Goal: Transaction & Acquisition: Purchase product/service

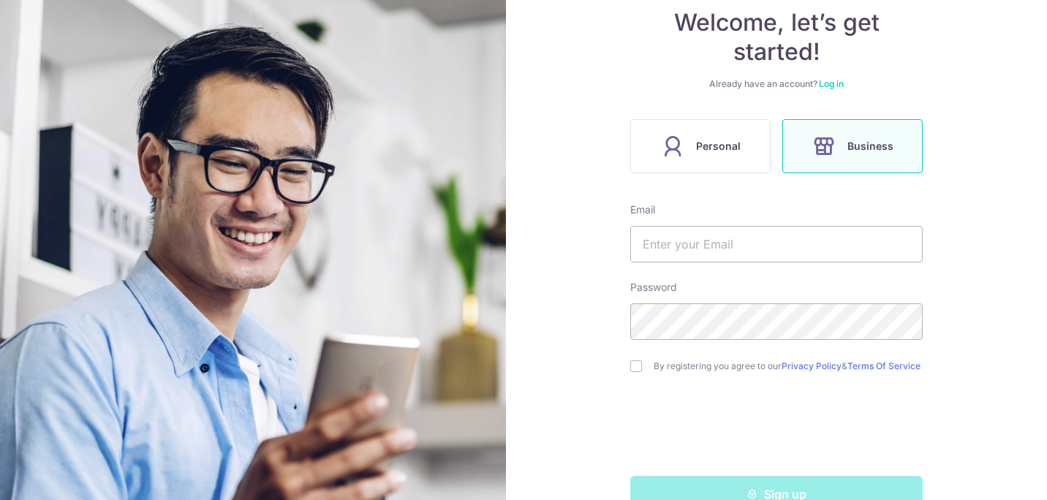
scroll to position [146, 0]
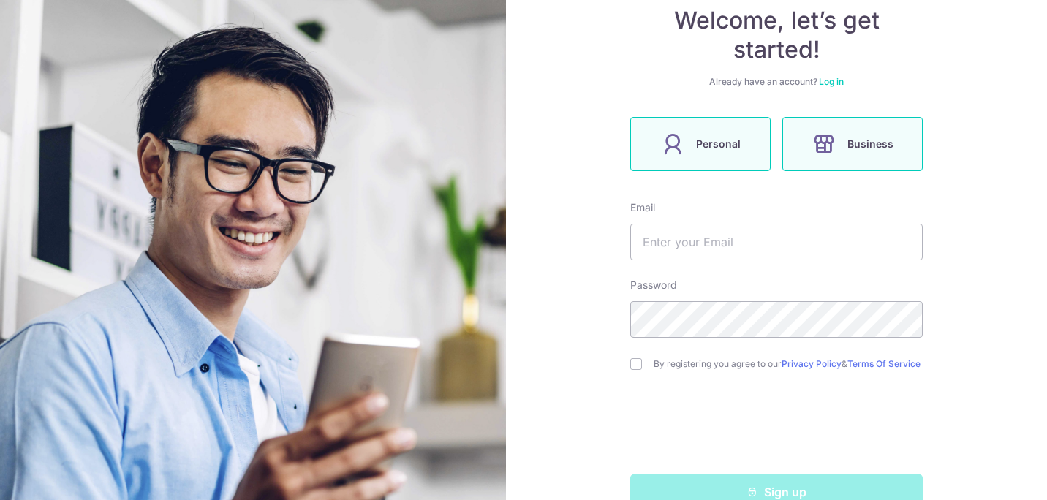
click at [719, 149] on span "Personal" at bounding box center [718, 144] width 45 height 18
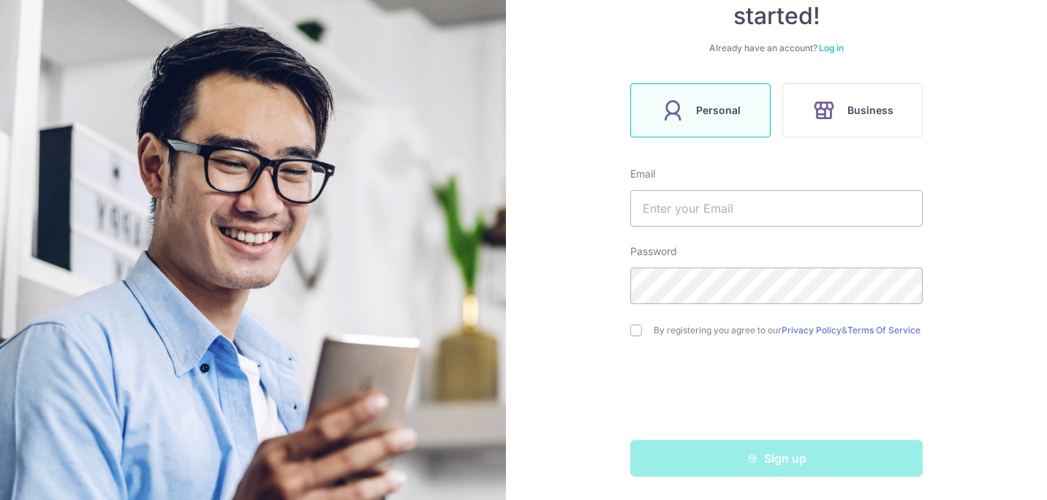
scroll to position [186, 0]
click at [657, 193] on input "text" at bounding box center [777, 208] width 293 height 37
type input "[EMAIL_ADDRESS][DOMAIN_NAME]"
click at [636, 334] on div "By registering you agree to our Privacy Policy & Terms Of Service" at bounding box center [777, 331] width 293 height 18
click at [631, 325] on input "checkbox" at bounding box center [637, 331] width 12 height 12
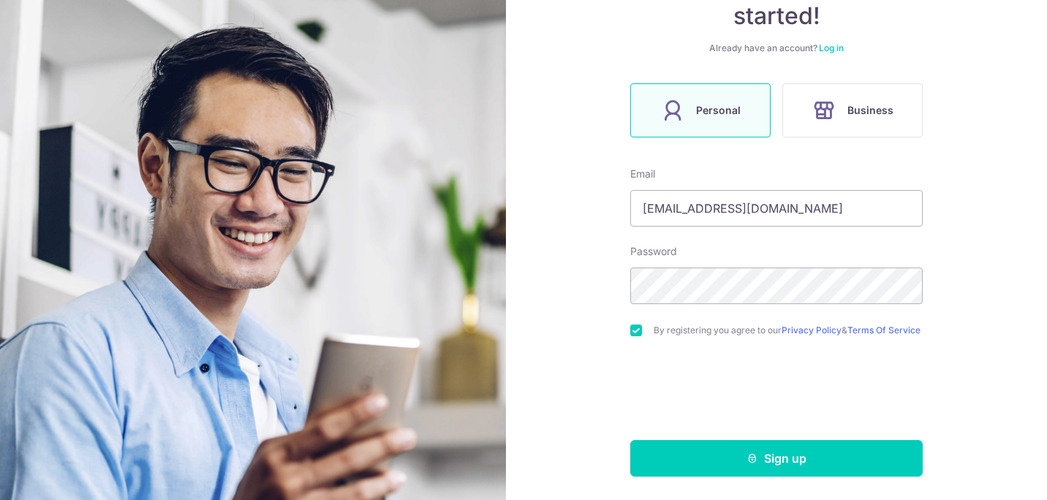
click at [636, 325] on input "checkbox" at bounding box center [637, 331] width 12 height 12
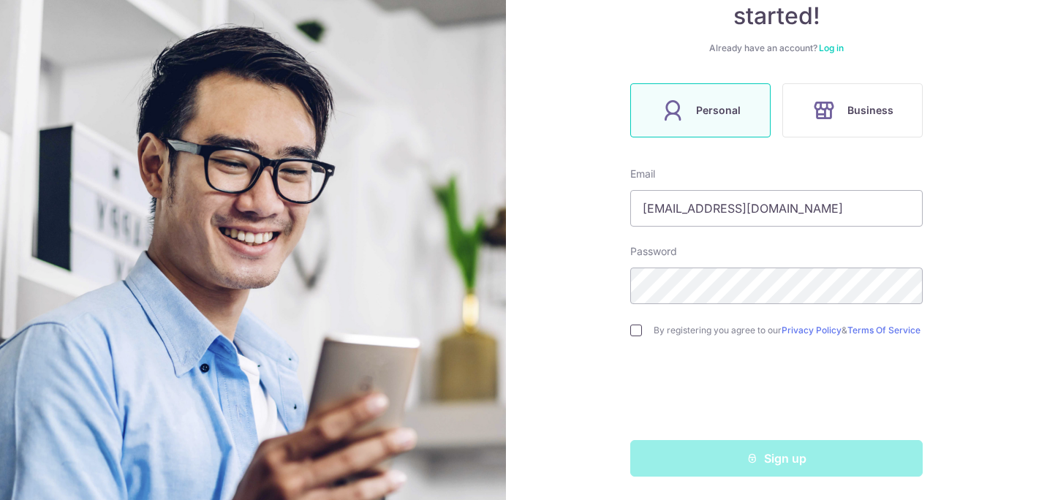
click at [633, 329] on input "checkbox" at bounding box center [637, 331] width 12 height 12
checkbox input "true"
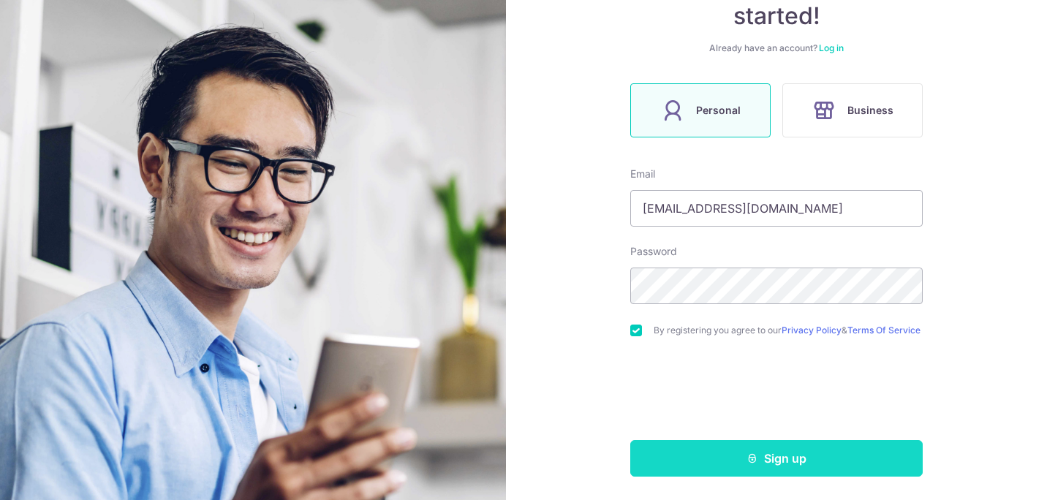
click at [667, 462] on button "Sign up" at bounding box center [777, 458] width 293 height 37
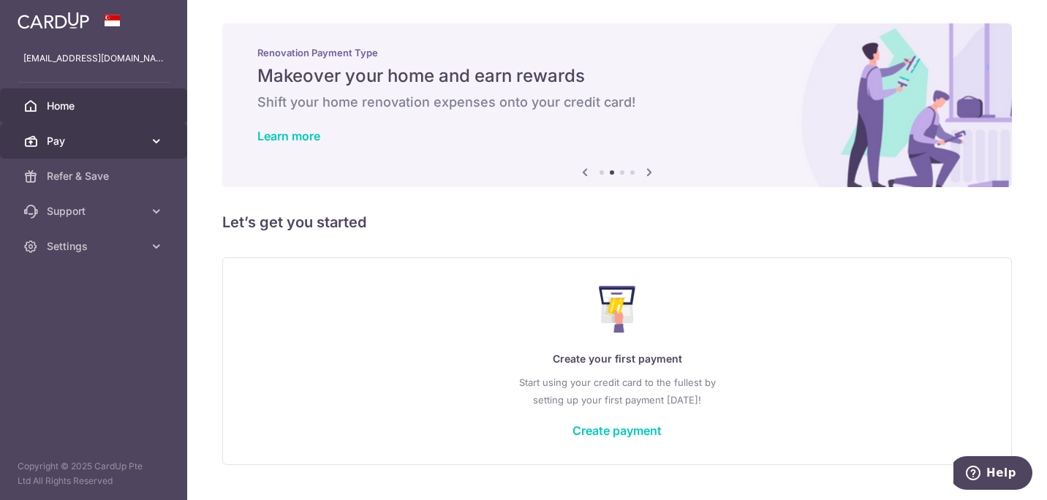
click at [151, 146] on icon at bounding box center [156, 141] width 15 height 15
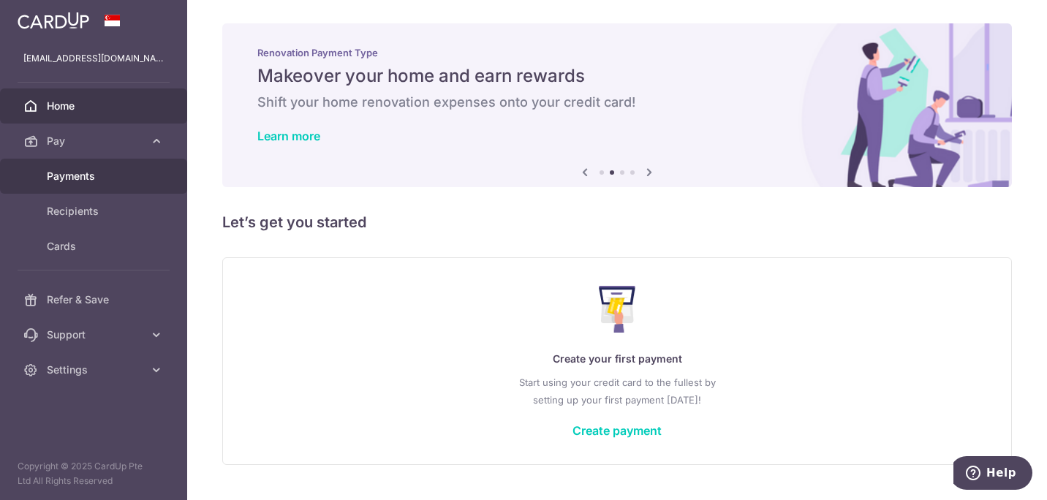
click at [83, 178] on span "Payments" at bounding box center [95, 176] width 97 height 15
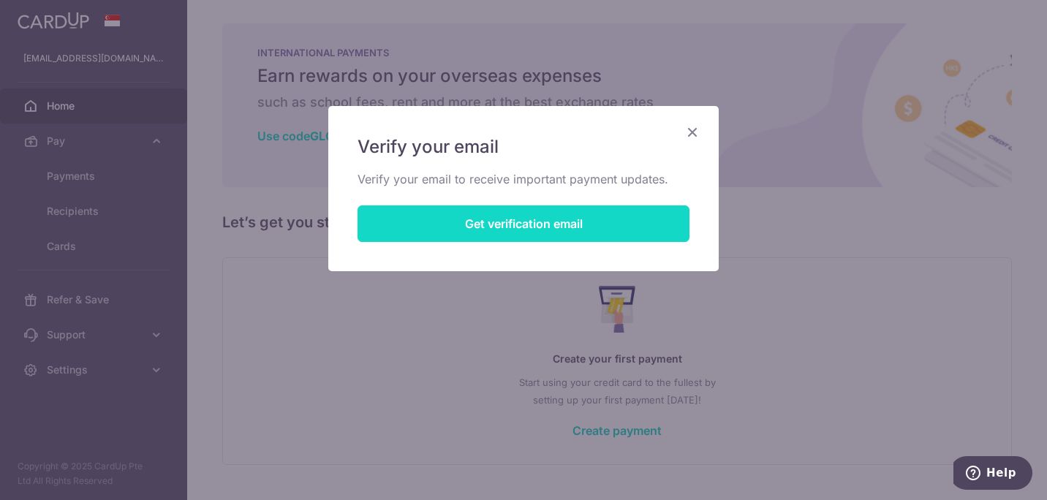
click at [470, 236] on button "Get verification email" at bounding box center [524, 224] width 332 height 37
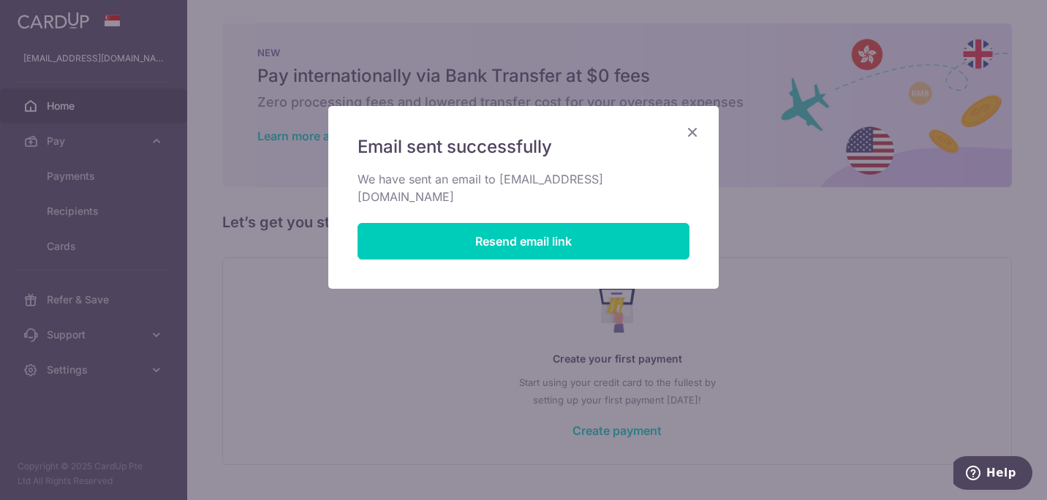
click at [690, 127] on icon "Close" at bounding box center [693, 132] width 18 height 18
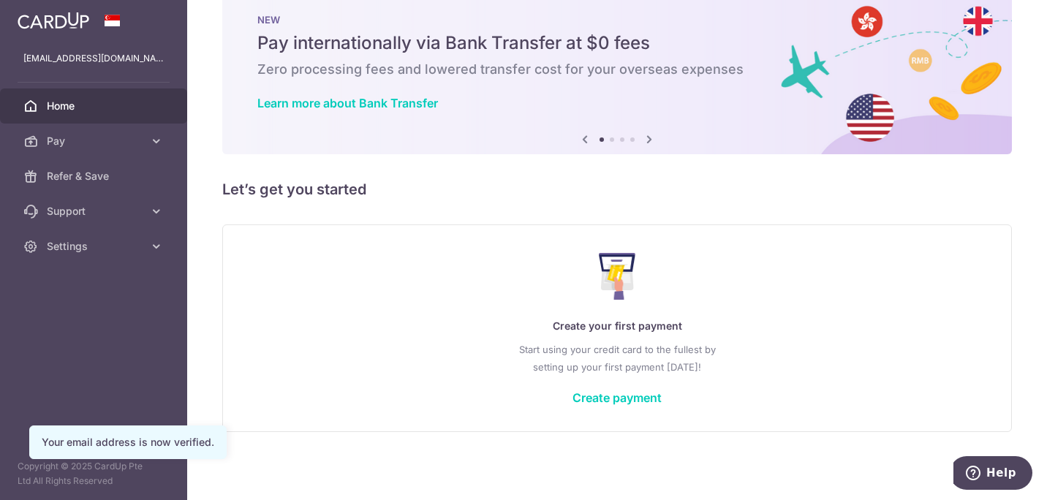
scroll to position [34, 0]
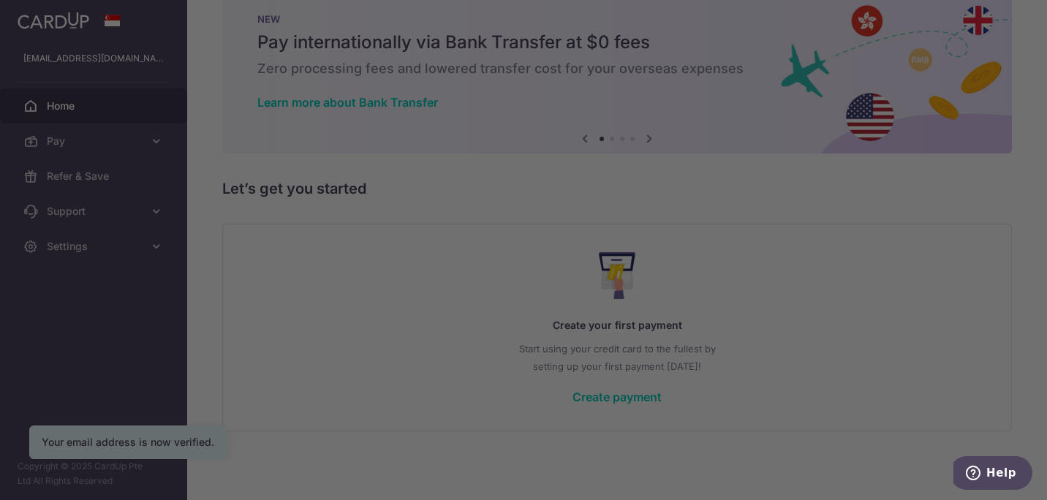
click at [819, 301] on div at bounding box center [529, 252] width 1058 height 505
click at [762, 361] on div at bounding box center [529, 252] width 1058 height 505
click at [285, 173] on div at bounding box center [529, 252] width 1058 height 505
click at [310, 301] on div at bounding box center [529, 252] width 1058 height 505
click at [879, 335] on div at bounding box center [529, 252] width 1058 height 505
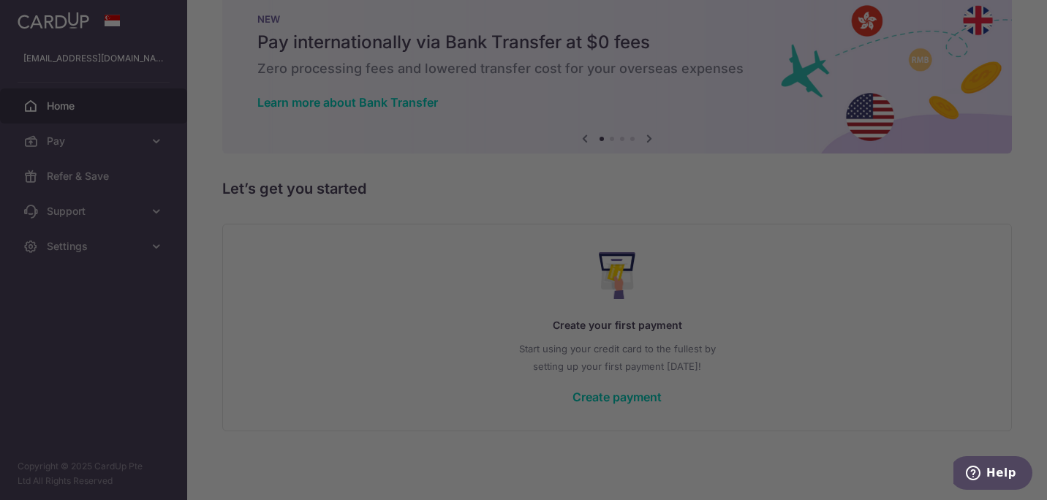
click at [734, 69] on div at bounding box center [529, 252] width 1058 height 505
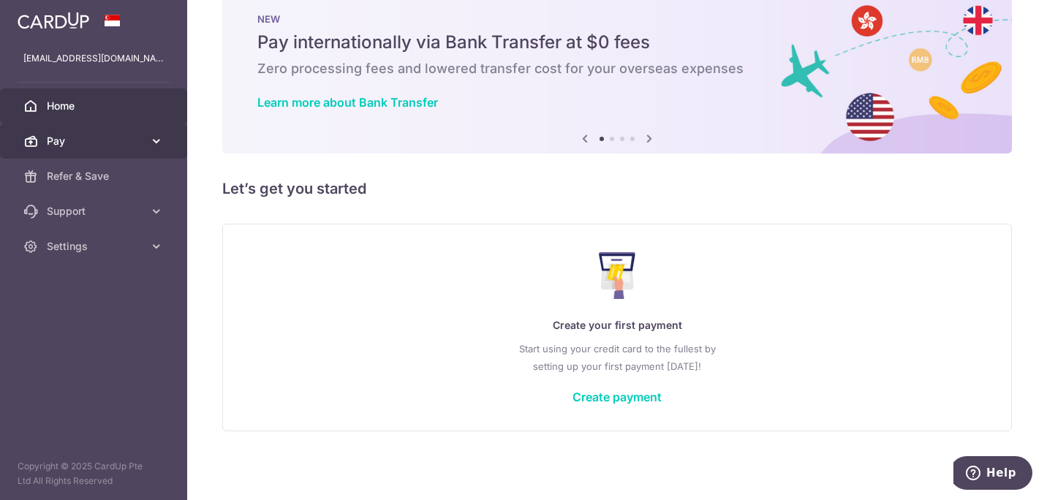
click at [132, 127] on link "Pay" at bounding box center [93, 141] width 187 height 35
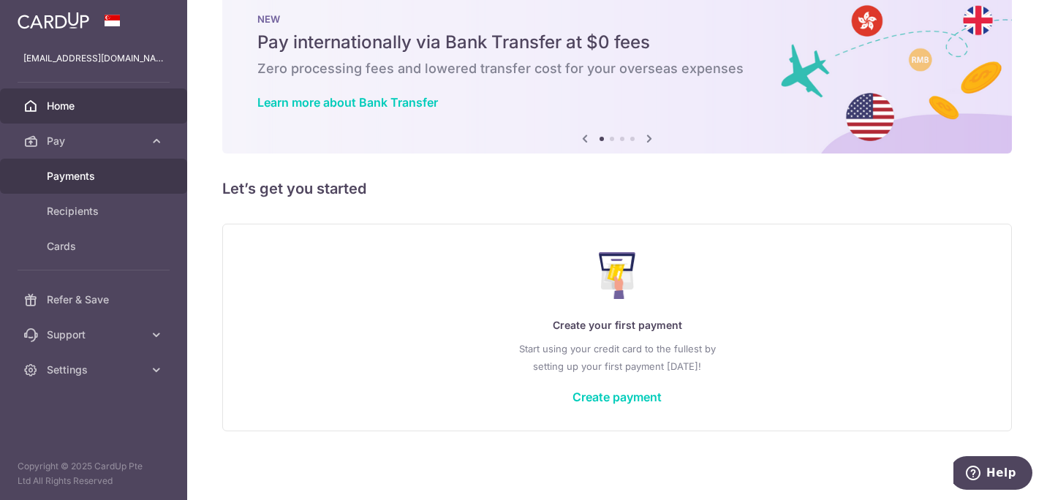
click at [84, 170] on span "Payments" at bounding box center [95, 176] width 97 height 15
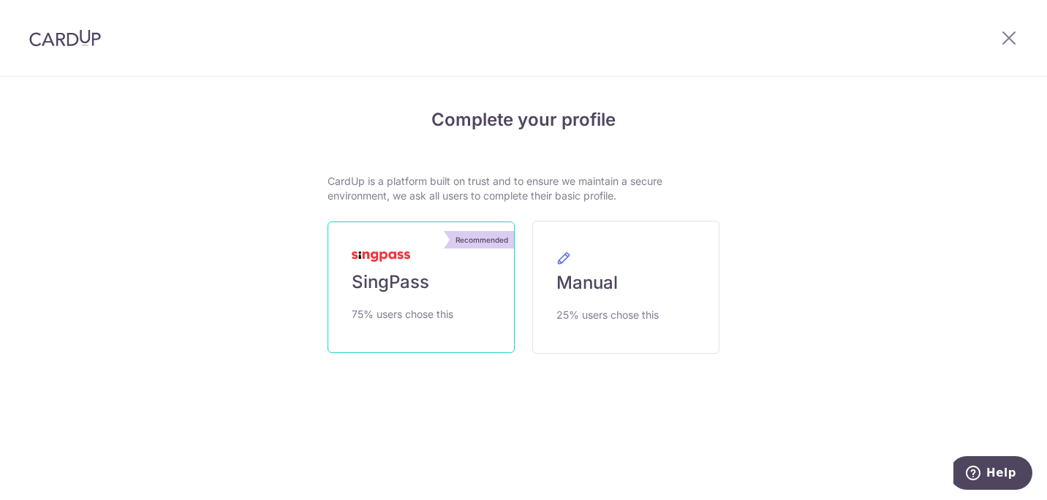
click at [375, 233] on link "Recommended SingPass 75% users chose this" at bounding box center [421, 288] width 187 height 132
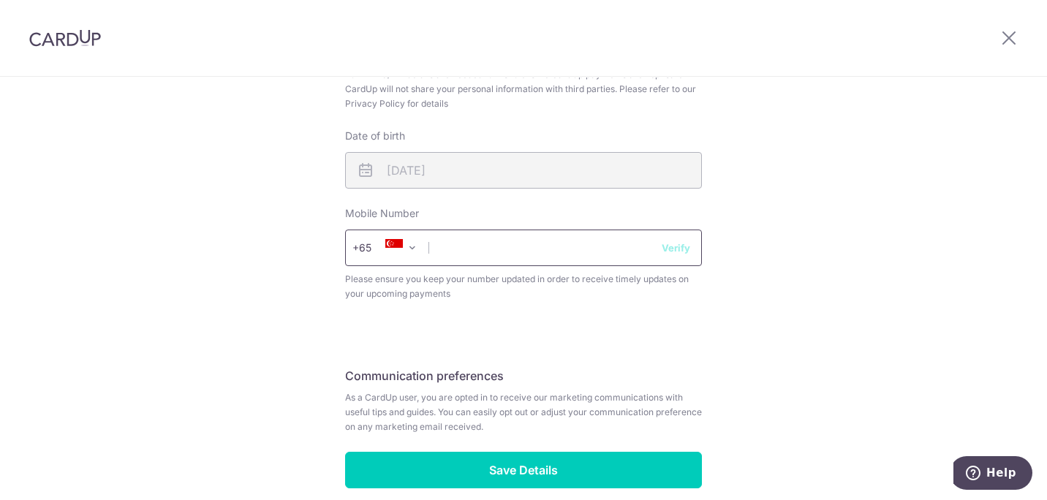
scroll to position [585, 0]
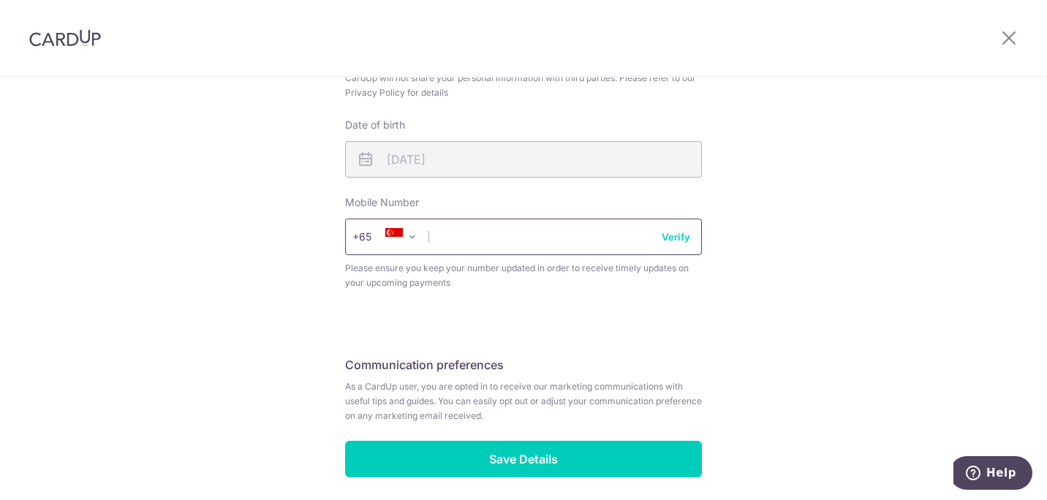
click at [538, 236] on input "text" at bounding box center [523, 237] width 357 height 37
type input "98347900"
click at [677, 238] on button "Verify" at bounding box center [676, 237] width 29 height 15
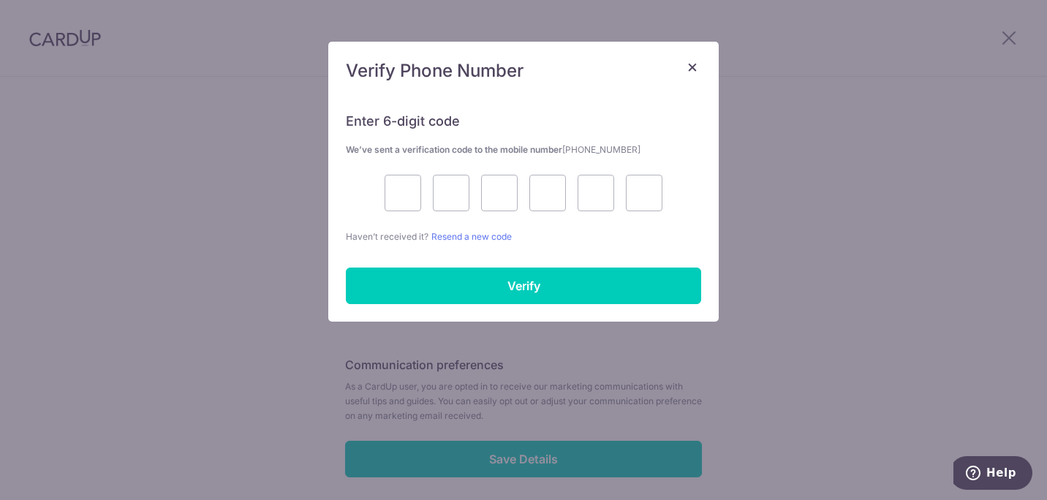
click at [380, 198] on div at bounding box center [523, 193] width 355 height 37
click at [390, 196] on input "text" at bounding box center [403, 193] width 37 height 37
type input "6"
type input "4"
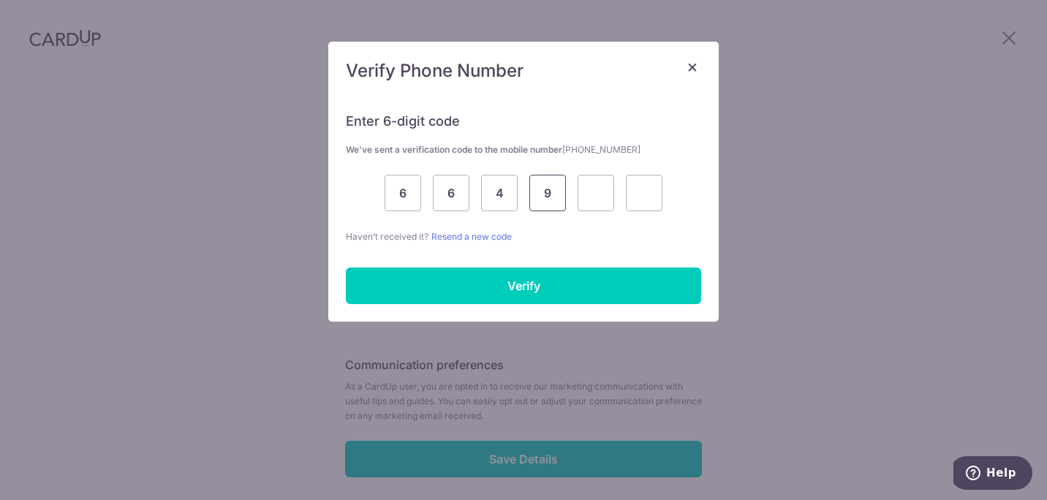
type input "9"
type input "5"
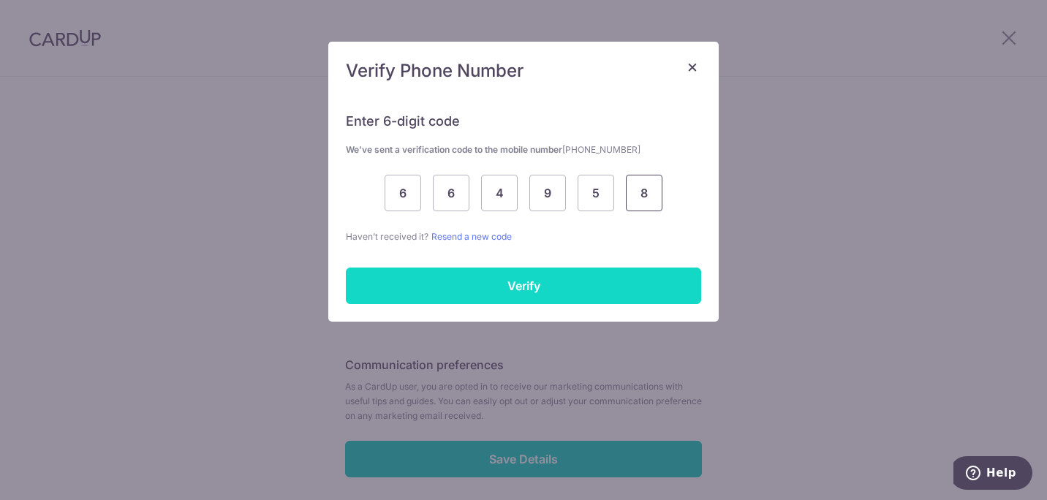
type input "8"
click at [457, 280] on input "Verify" at bounding box center [523, 286] width 355 height 37
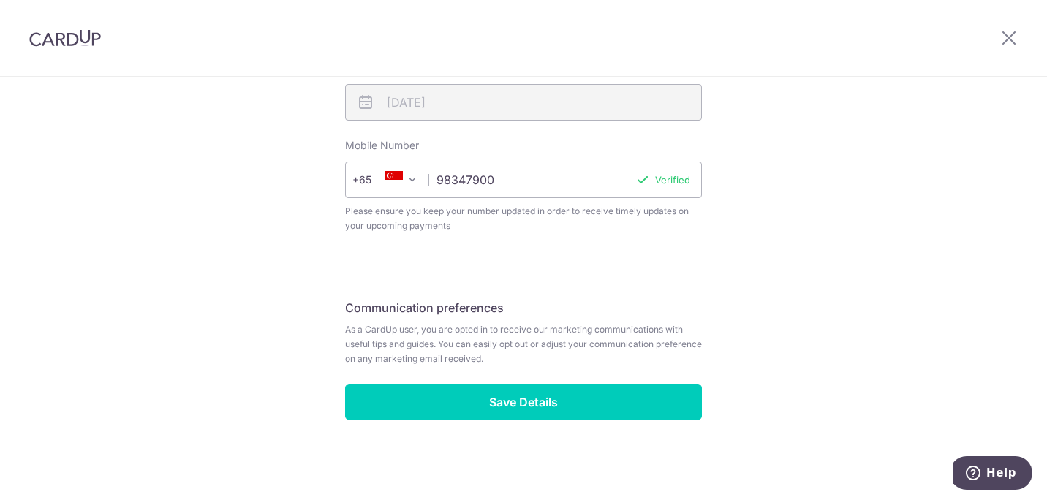
scroll to position [643, 0]
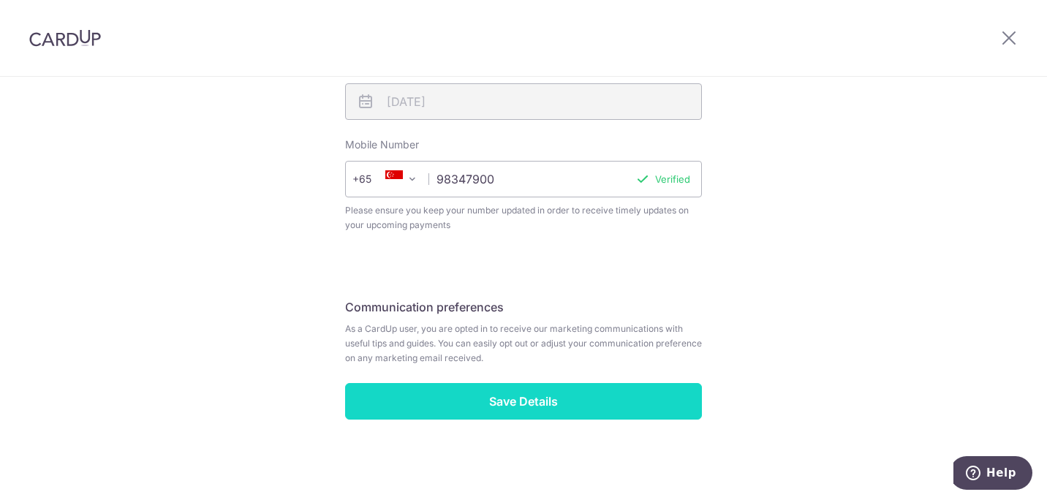
click at [500, 408] on input "Save Details" at bounding box center [523, 401] width 357 height 37
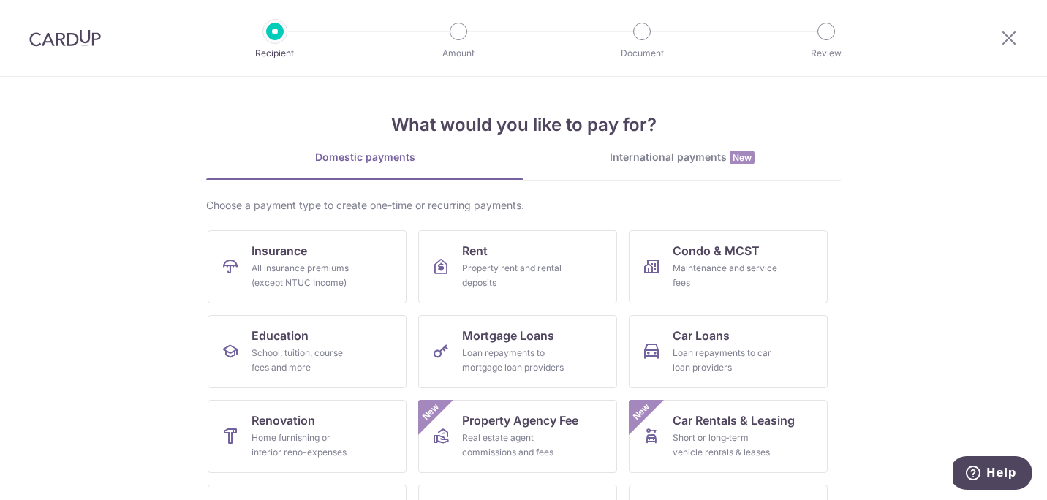
click at [644, 156] on div "International payments New" at bounding box center [682, 157] width 317 height 15
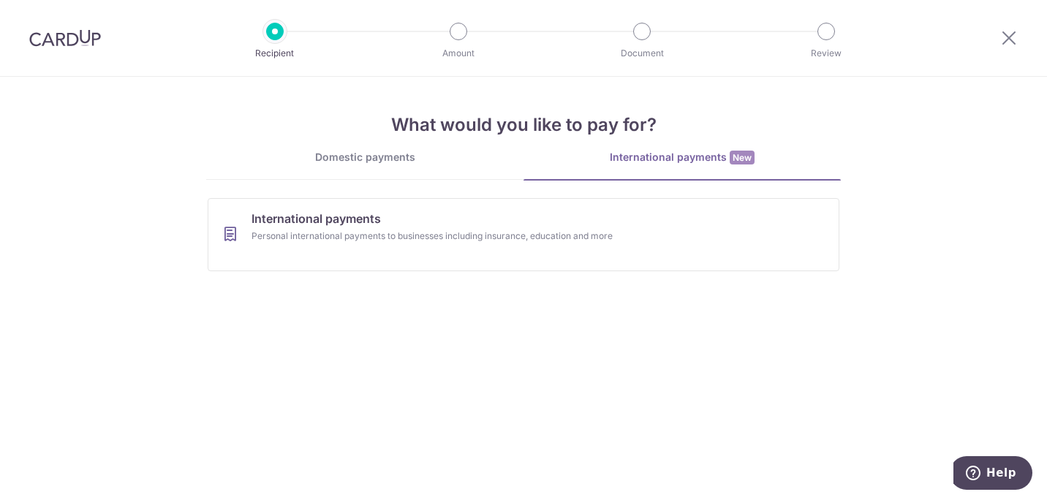
click at [402, 150] on div "Domestic payments" at bounding box center [364, 157] width 317 height 15
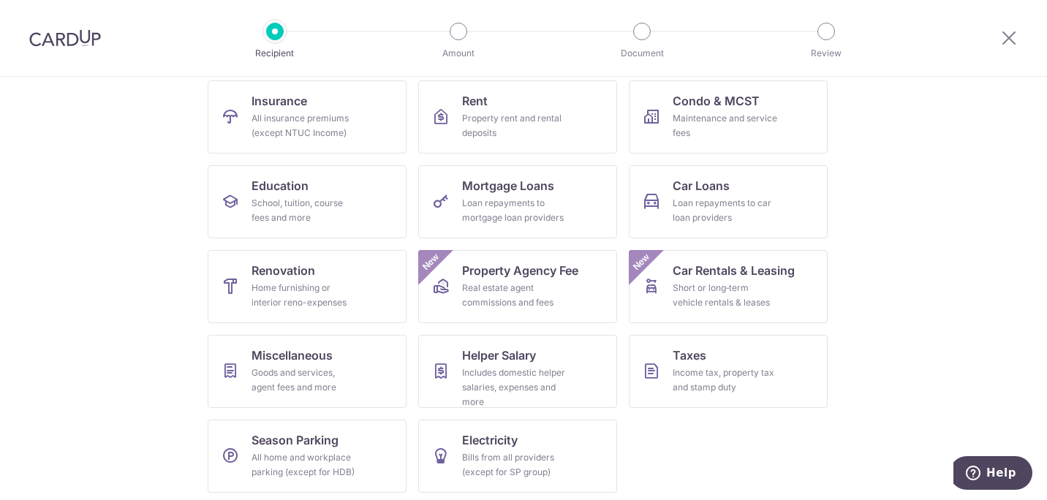
scroll to position [154, 0]
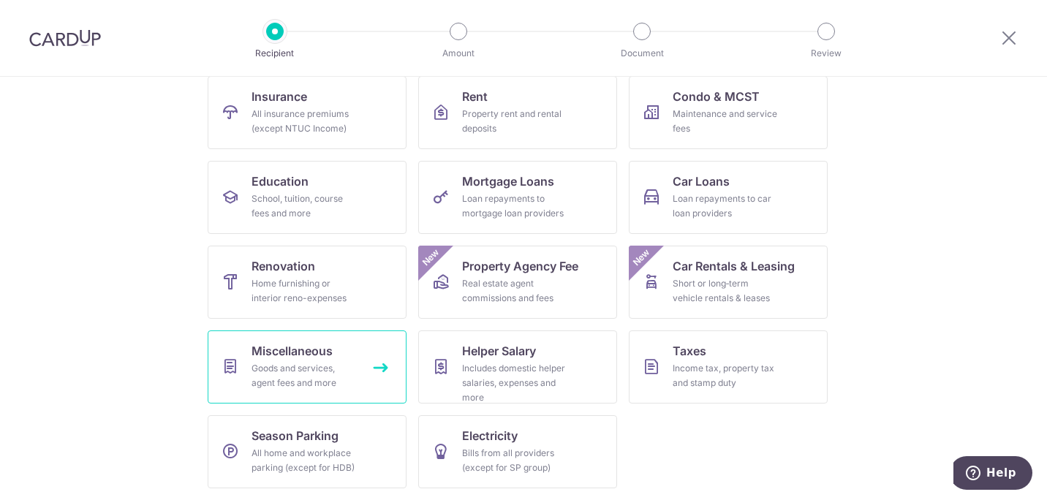
click at [290, 388] on div "Goods and services, agent fees and more" at bounding box center [304, 375] width 105 height 29
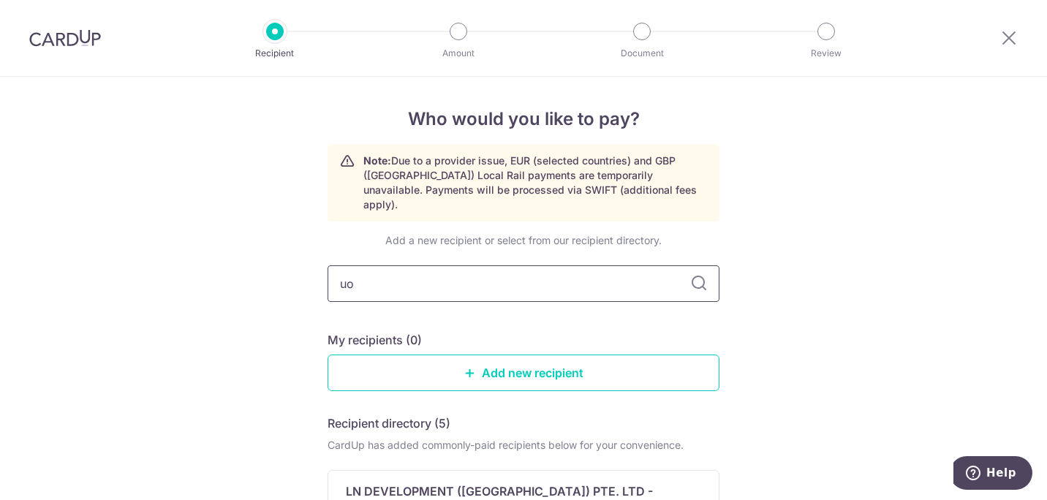
type input "uob"
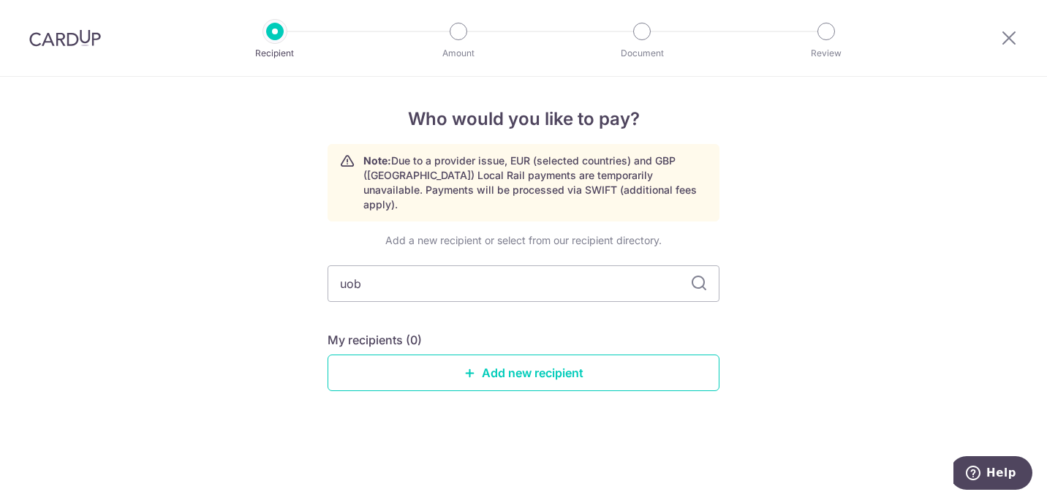
click at [59, 43] on img at bounding box center [65, 38] width 72 height 18
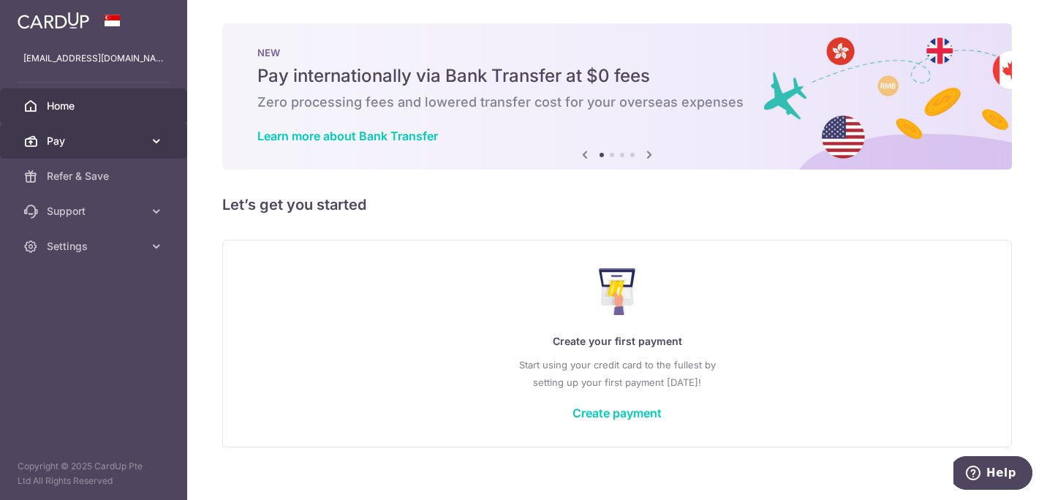
click at [144, 144] on link "Pay" at bounding box center [93, 141] width 187 height 35
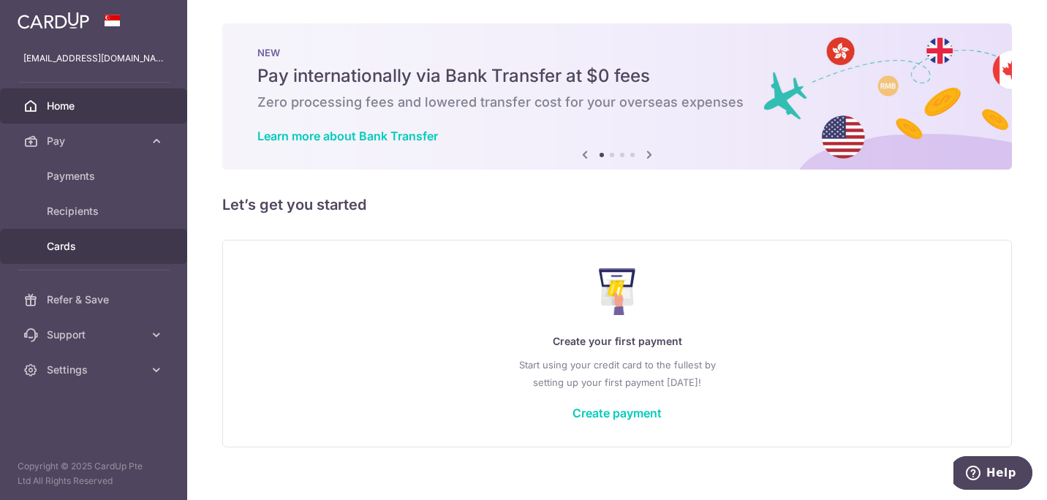
click at [61, 248] on span "Cards" at bounding box center [95, 246] width 97 height 15
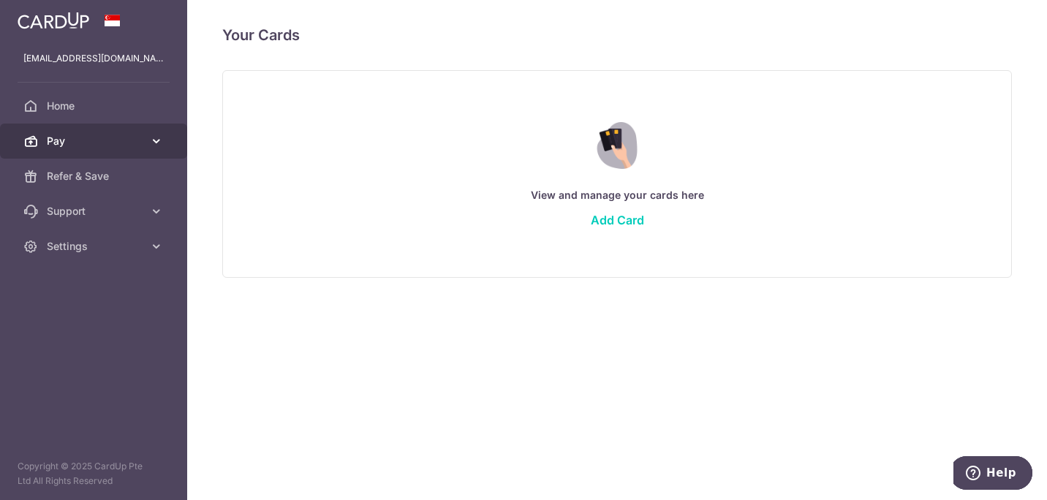
click at [147, 143] on link "Pay" at bounding box center [93, 141] width 187 height 35
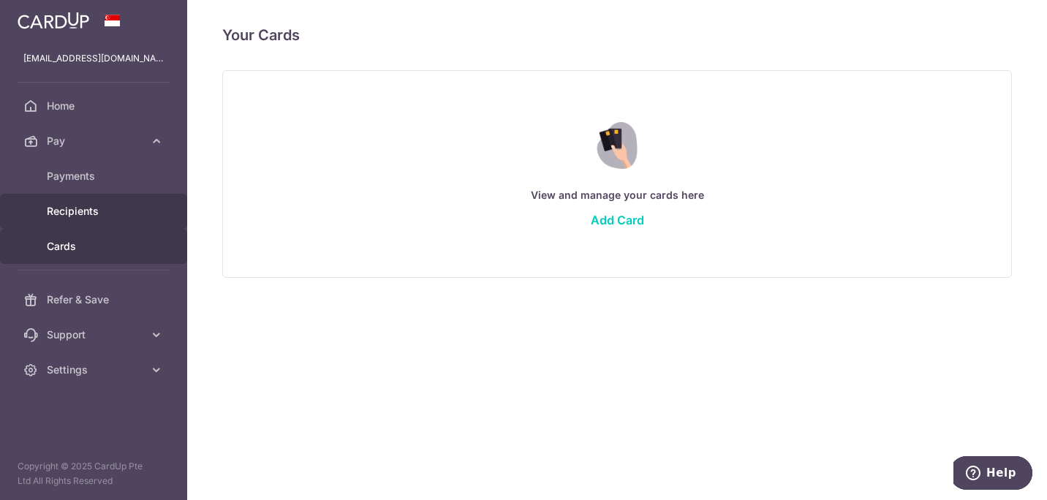
click at [83, 208] on span "Recipients" at bounding box center [95, 211] width 97 height 15
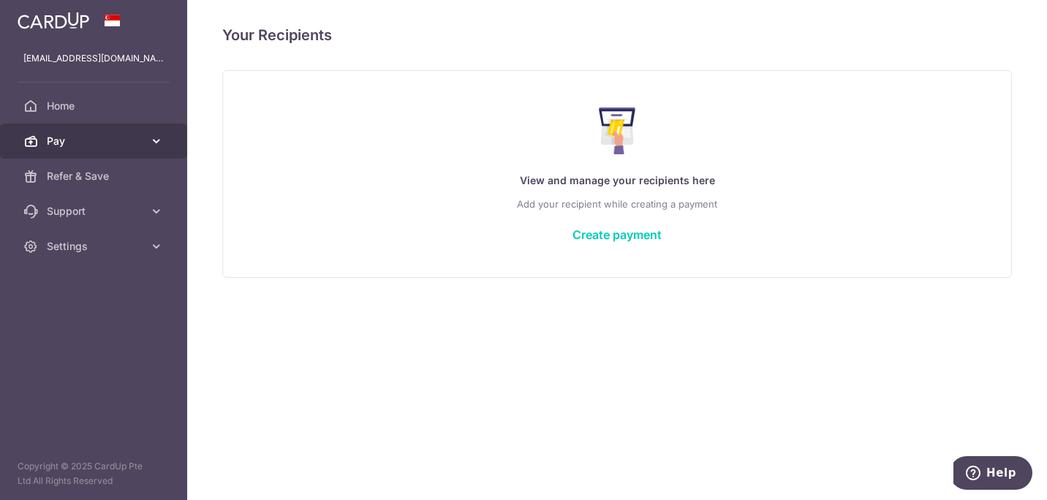
click at [132, 146] on span "Pay" at bounding box center [95, 141] width 97 height 15
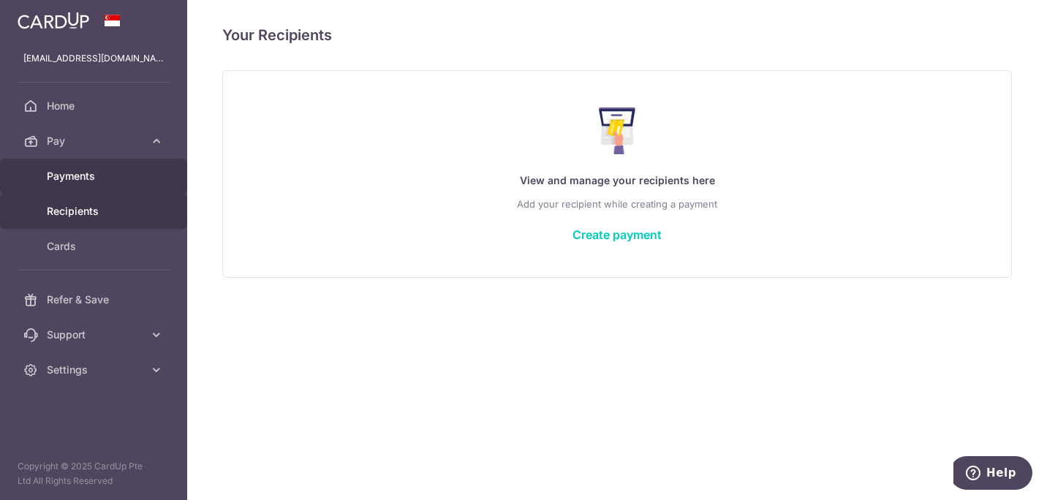
click at [96, 165] on link "Payments" at bounding box center [93, 176] width 187 height 35
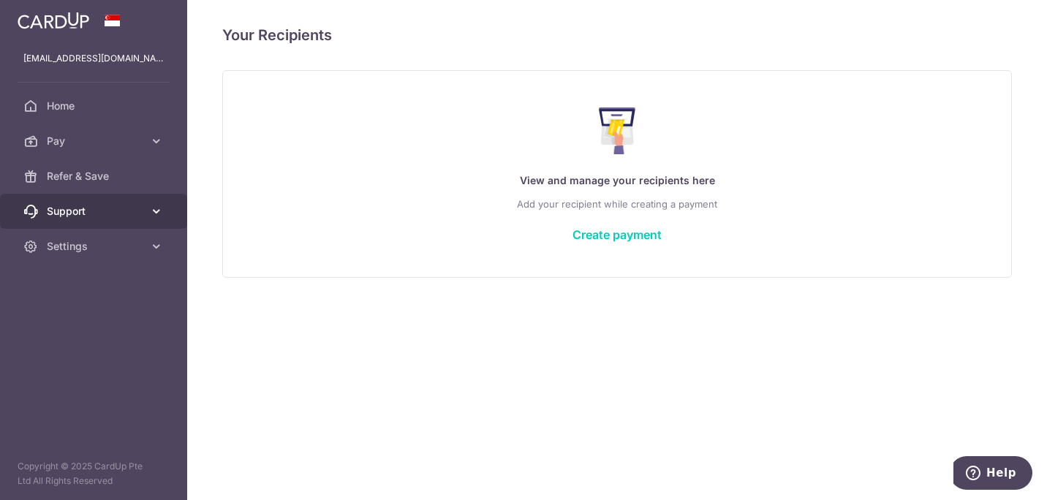
click at [156, 216] on icon at bounding box center [156, 211] width 15 height 15
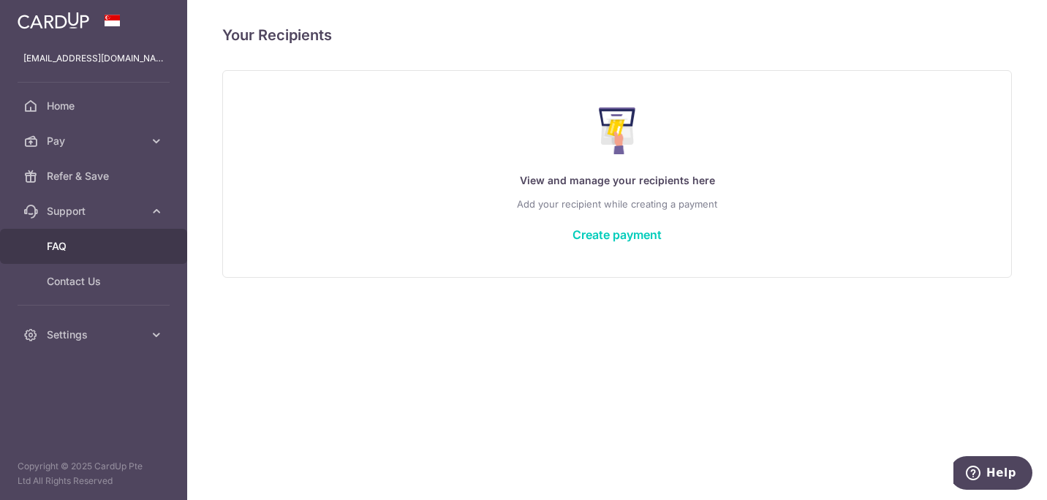
click at [73, 237] on link "FAQ" at bounding box center [93, 246] width 187 height 35
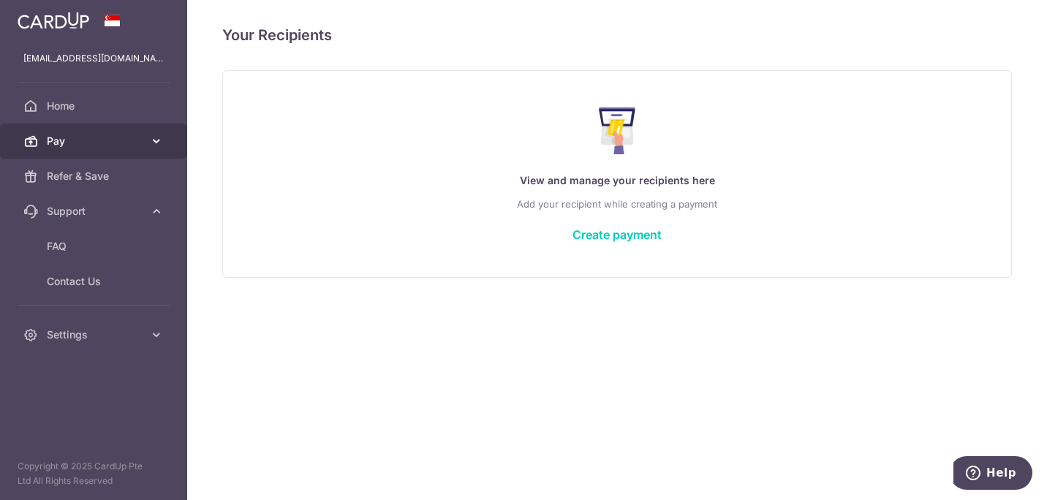
click at [132, 146] on span "Pay" at bounding box center [95, 141] width 97 height 15
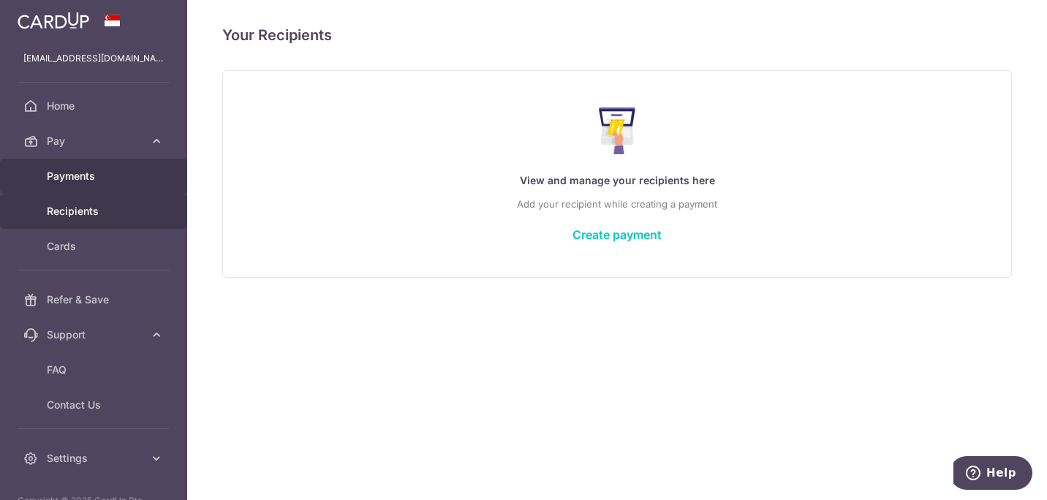
click at [67, 178] on span "Payments" at bounding box center [95, 176] width 97 height 15
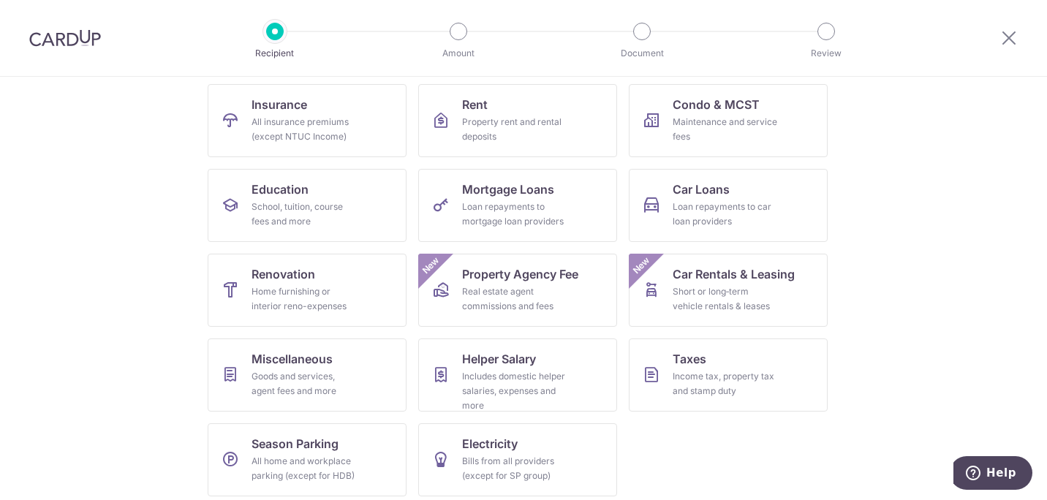
scroll to position [154, 0]
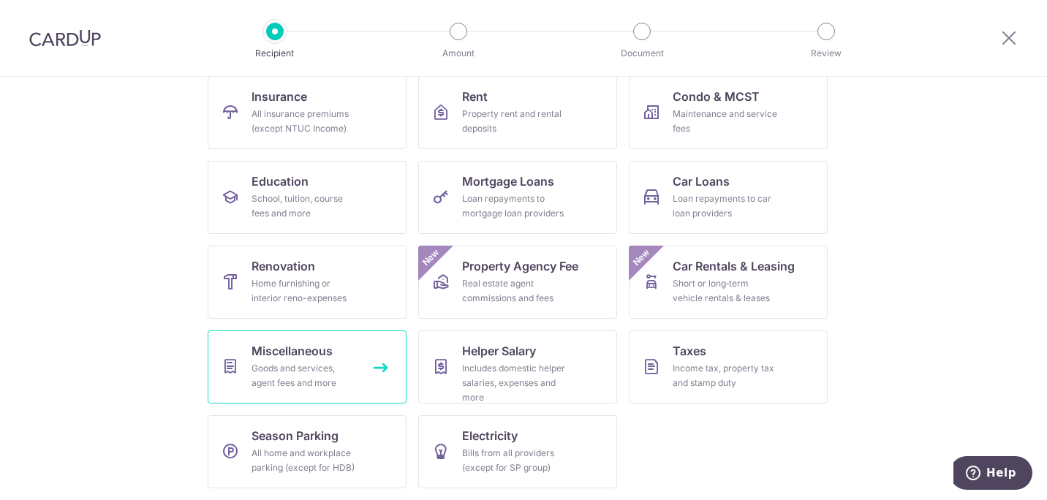
click at [301, 388] on div "Goods and services, agent fees and more" at bounding box center [304, 375] width 105 height 29
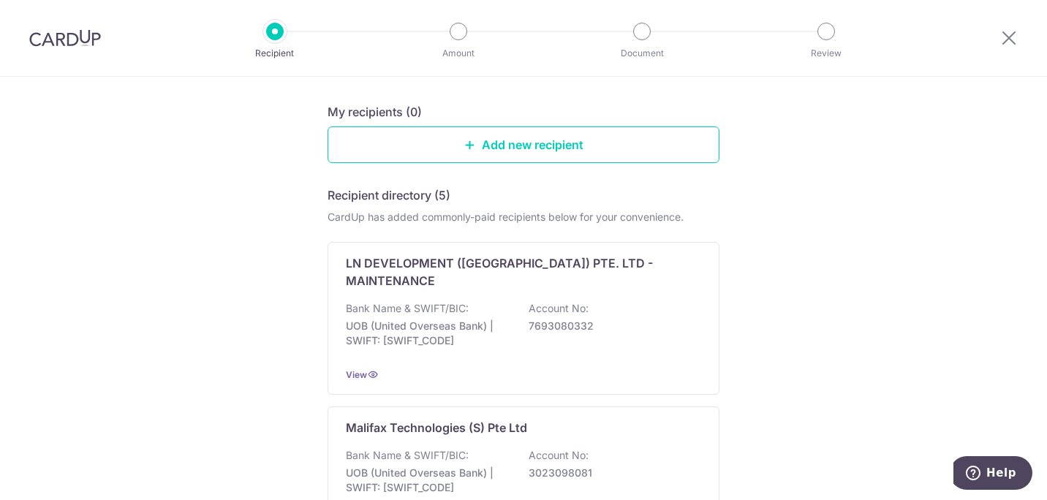
scroll to position [82, 0]
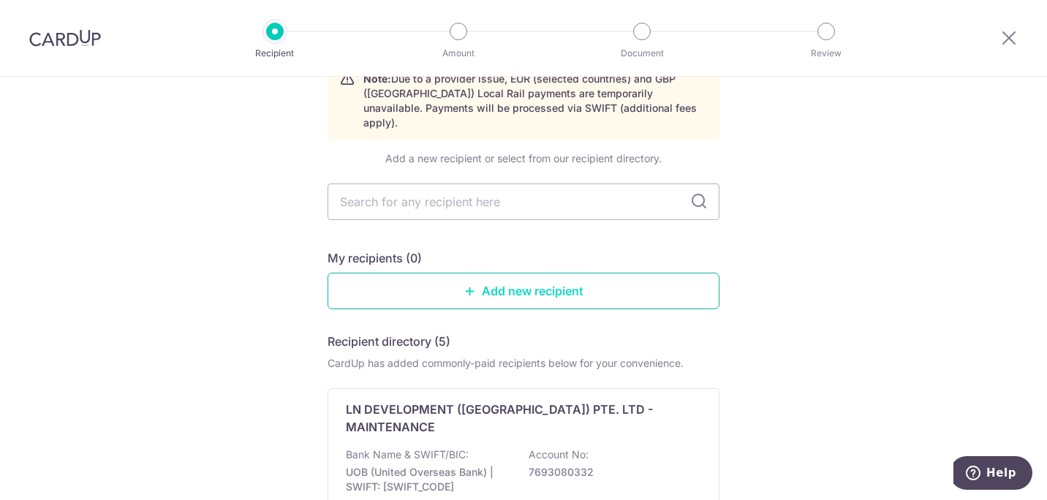
click at [476, 273] on link "Add new recipient" at bounding box center [524, 291] width 392 height 37
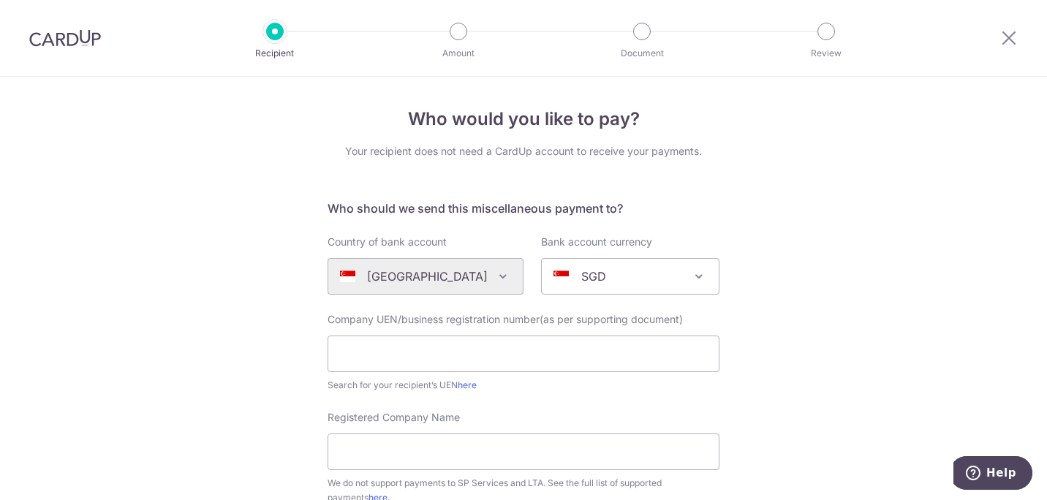
click at [345, 345] on input "text" at bounding box center [524, 354] width 392 height 37
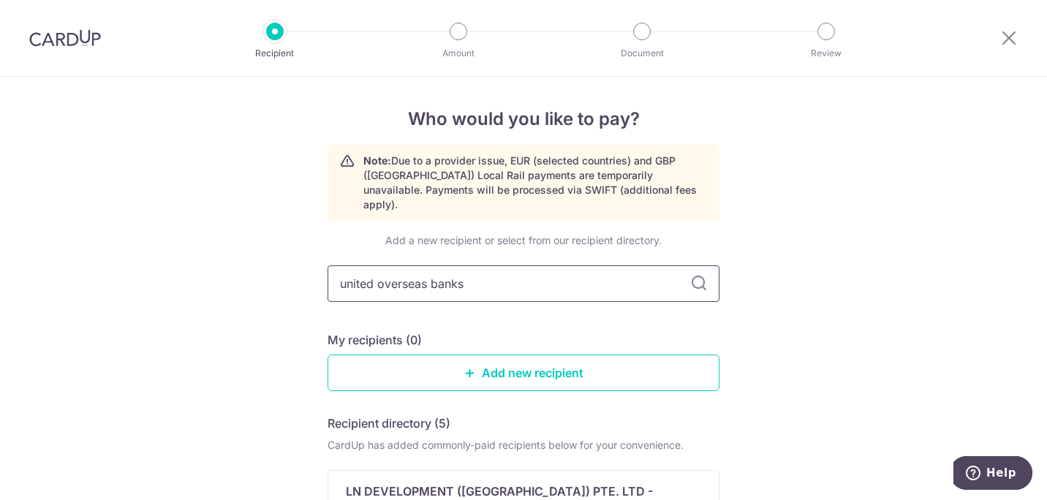
type input "united overseas bank"
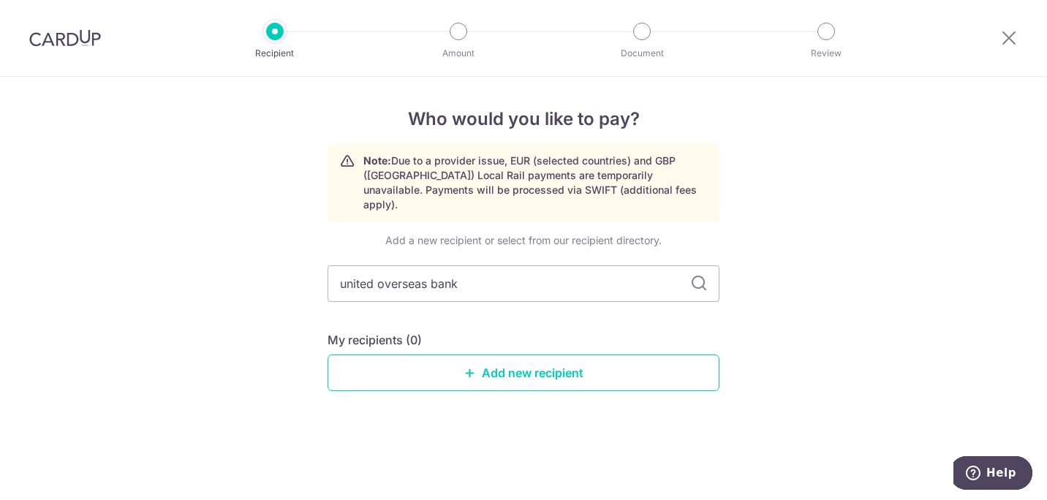
click at [703, 275] on icon at bounding box center [699, 284] width 18 height 18
drag, startPoint x: 688, startPoint y: 261, endPoint x: 704, endPoint y: 273, distance: 19.9
click at [704, 275] on icon at bounding box center [699, 284] width 18 height 18
click at [445, 355] on link "Add new recipient" at bounding box center [524, 373] width 392 height 37
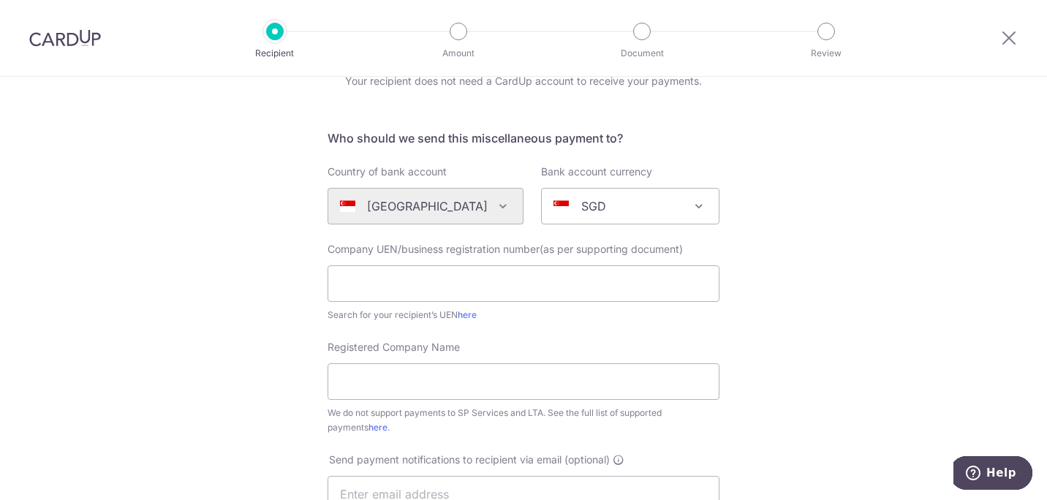
scroll to position [73, 0]
click at [371, 277] on input "text" at bounding box center [524, 281] width 392 height 37
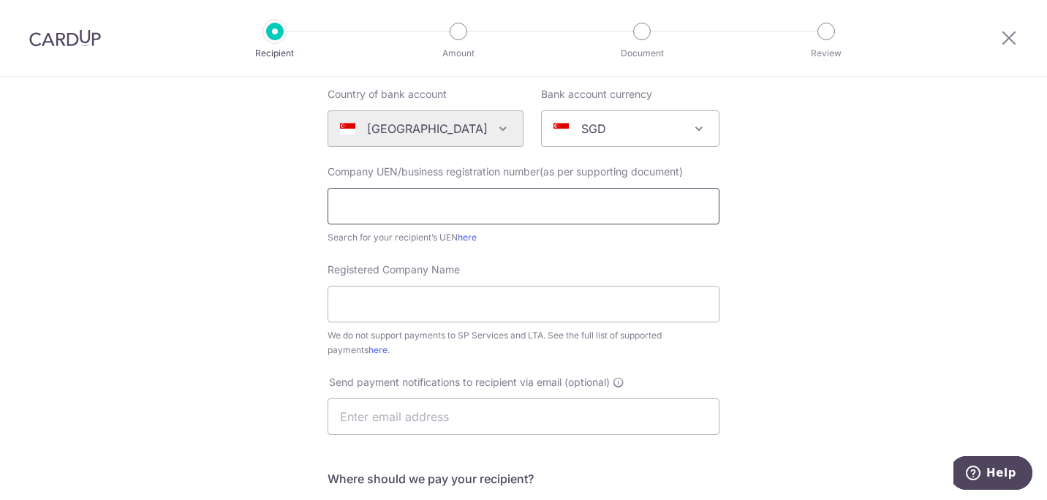
scroll to position [219, 0]
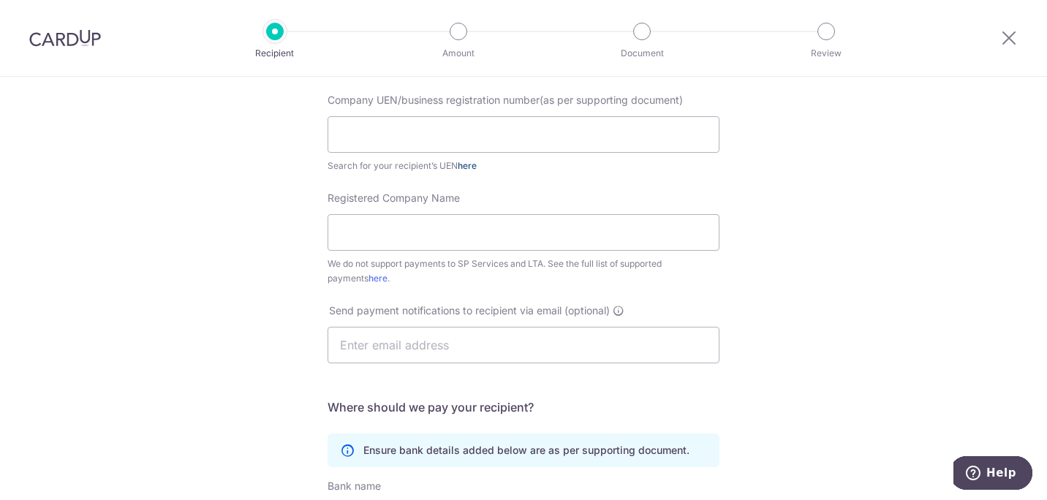
click at [466, 164] on link "here" at bounding box center [467, 165] width 19 height 11
click at [402, 133] on input "text" at bounding box center [524, 134] width 392 height 37
click at [160, 130] on div "Who would you like to pay? Your recipient does not need a CardUp account to rec…" at bounding box center [523, 310] width 1047 height 907
click at [369, 278] on link "here" at bounding box center [378, 278] width 19 height 11
